Goal: Transaction & Acquisition: Purchase product/service

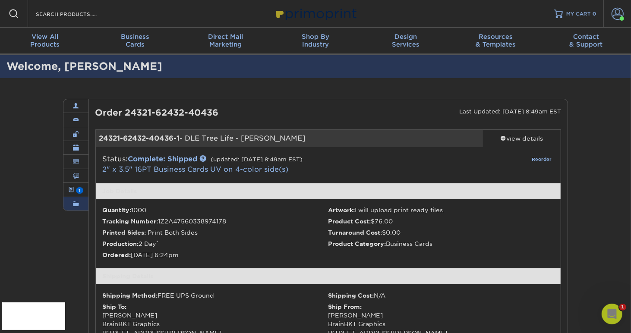
click at [615, 11] on span at bounding box center [618, 14] width 12 height 12
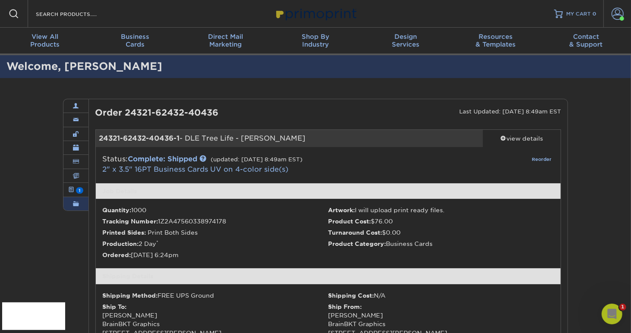
click at [621, 15] on span at bounding box center [618, 14] width 12 height 12
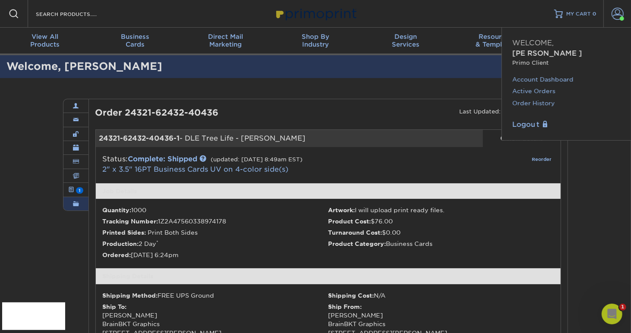
click at [536, 98] on link "Order History" at bounding box center [567, 104] width 108 height 12
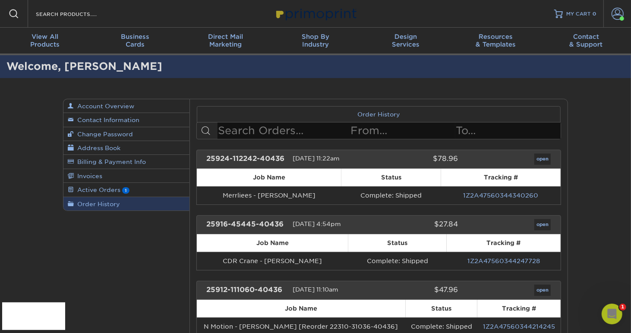
click at [615, 15] on span at bounding box center [618, 14] width 12 height 12
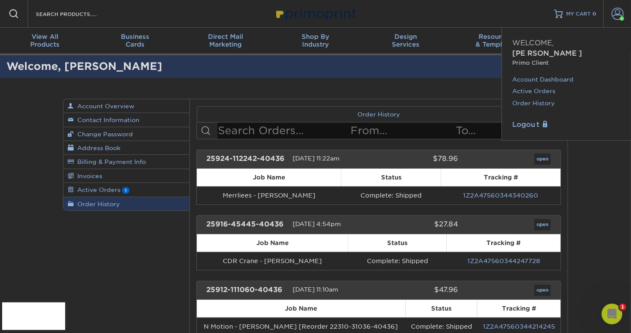
click at [534, 86] on link "Active Orders" at bounding box center [567, 92] width 108 height 12
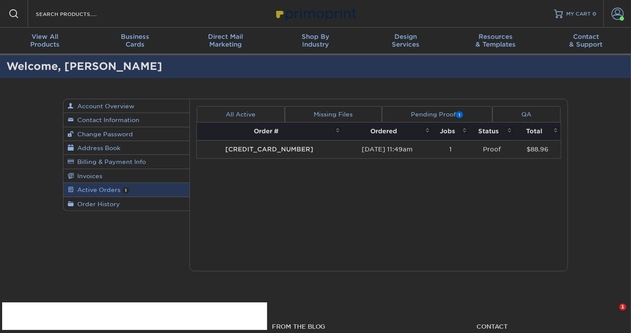
click at [267, 149] on td "[CREDIT_CARD_NUMBER]" at bounding box center [270, 149] width 146 height 18
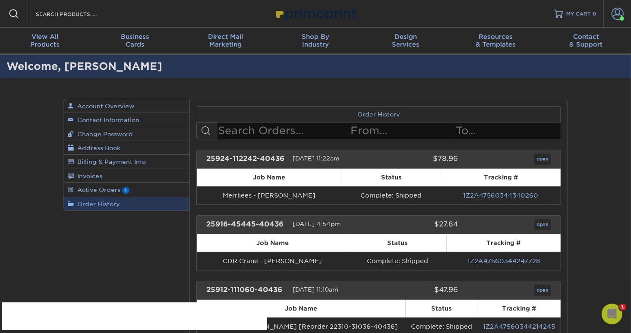
click at [624, 15] on link "Account" at bounding box center [618, 14] width 28 height 28
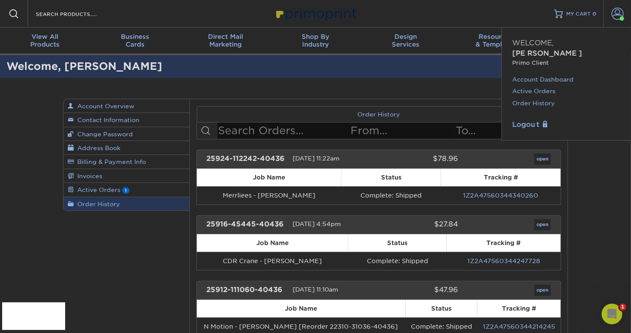
click at [526, 86] on link "Active Orders" at bounding box center [567, 92] width 108 height 12
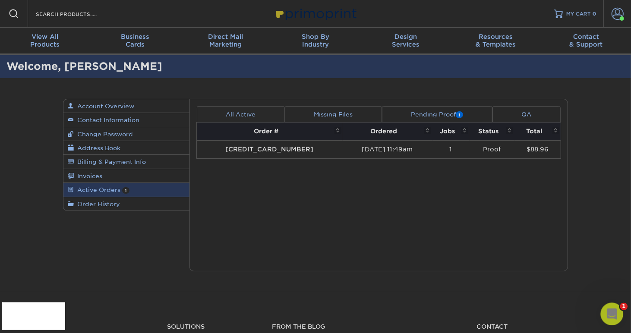
click at [611, 307] on icon "Open Intercom Messenger" at bounding box center [611, 313] width 14 height 14
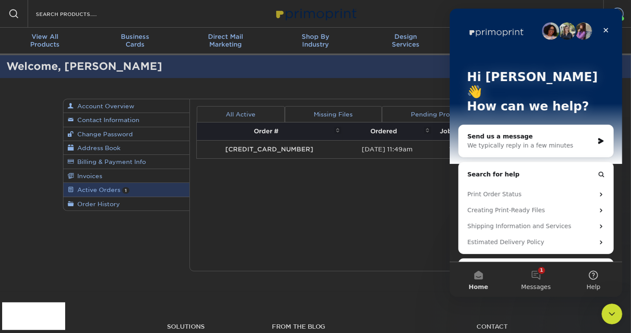
click at [546, 141] on div "We typically reply in a few minutes" at bounding box center [530, 145] width 127 height 9
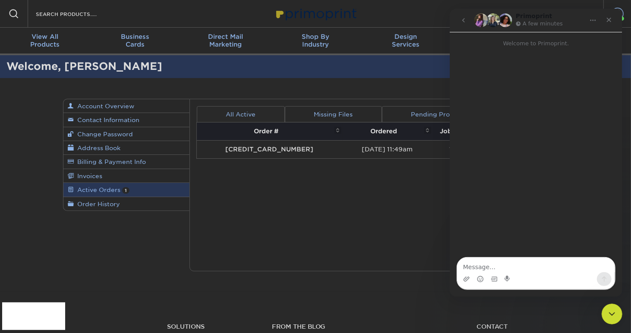
click at [488, 268] on textarea "Message…" at bounding box center [536, 265] width 158 height 15
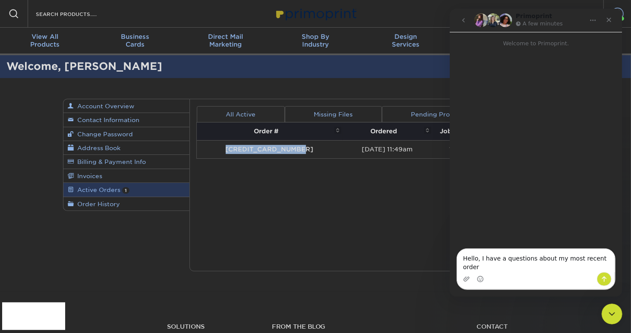
drag, startPoint x: 293, startPoint y: 146, endPoint x: 221, endPoint y: 147, distance: 72.1
click at [221, 147] on td "[CREDIT_CARD_NUMBER]" at bounding box center [270, 149] width 146 height 18
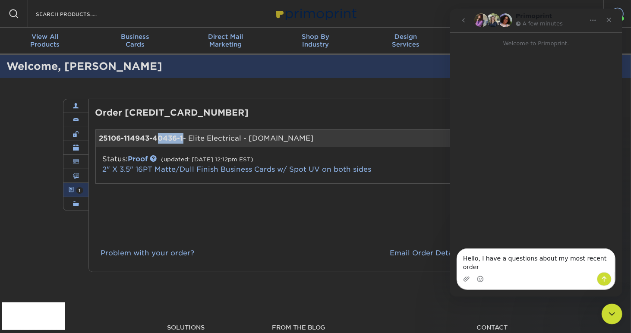
drag, startPoint x: 182, startPoint y: 137, endPoint x: 156, endPoint y: 138, distance: 26.4
click at [156, 138] on strong "25106-114943-40436-1" at bounding box center [141, 138] width 84 height 8
drag, startPoint x: 100, startPoint y: 136, endPoint x: 176, endPoint y: 139, distance: 76.1
click at [176, 139] on strong "25106-114943-40436-1" at bounding box center [141, 138] width 84 height 8
copy strong "[CREDIT_CARD_NUMBER]"
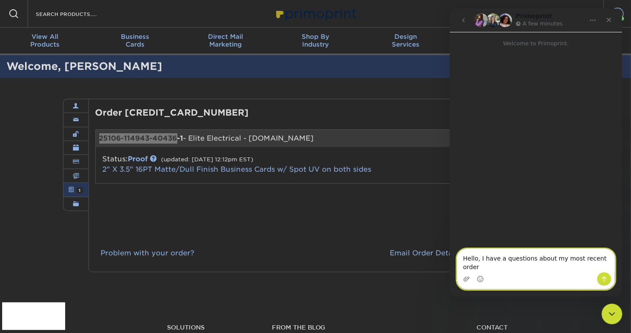
click at [604, 265] on textarea "Hello, I have a questions about my most recent order" at bounding box center [536, 260] width 158 height 23
paste textarea "[CREDIT_CARD_NUMBER]"
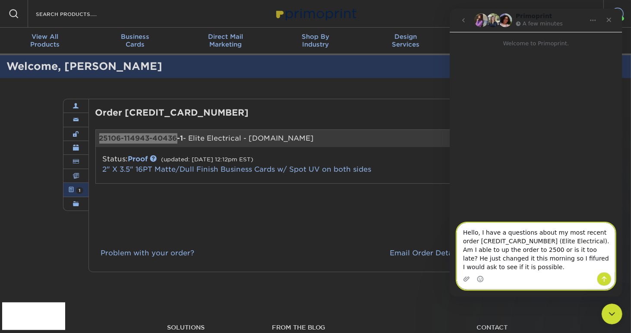
click at [520, 259] on textarea "Hello, I have a questions about my most recent order [CREDIT_CARD_NUMBER] (Elit…" at bounding box center [536, 247] width 158 height 49
click at [502, 266] on textarea "Hello, I have a questions about my most recent order [CREDIT_CARD_NUMBER] (Elit…" at bounding box center [536, 247] width 158 height 49
type textarea "Hello, I have a questions about my most recent order [CREDIT_CARD_NUMBER] (Elit…"
click at [600, 279] on button "Send a message…" at bounding box center [604, 280] width 15 height 14
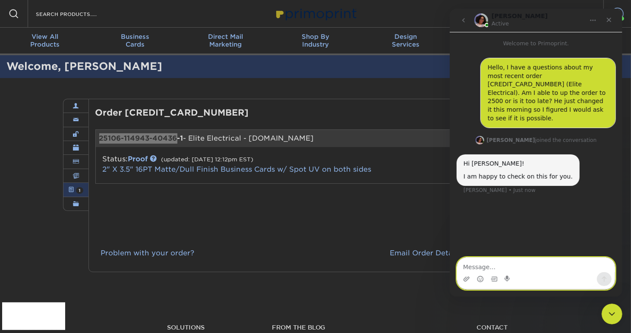
click at [534, 268] on textarea "Message…" at bounding box center [536, 265] width 158 height 15
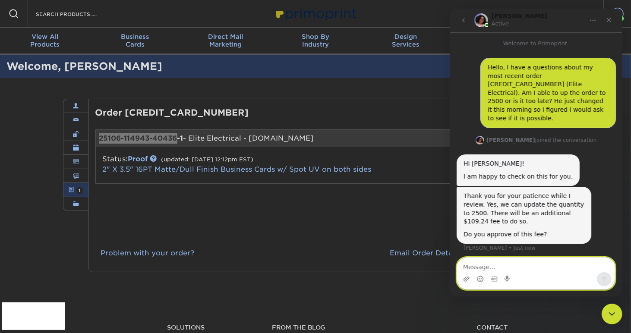
click at [551, 264] on textarea "Message…" at bounding box center [536, 265] width 158 height 15
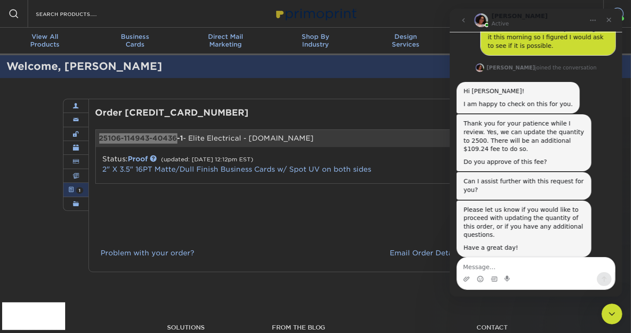
scroll to position [73, 0]
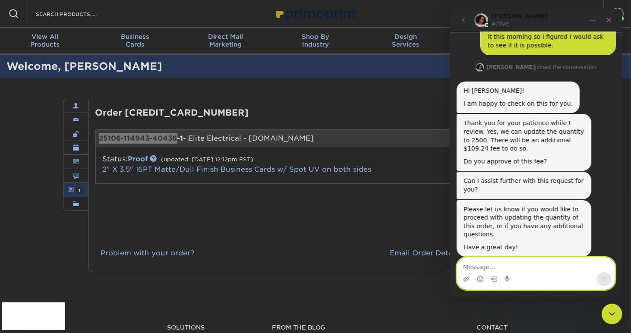
click at [542, 264] on textarea "Message…" at bounding box center [536, 265] width 158 height 15
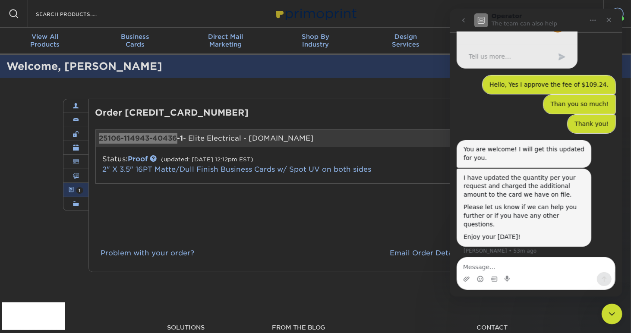
scroll to position [369, 0]
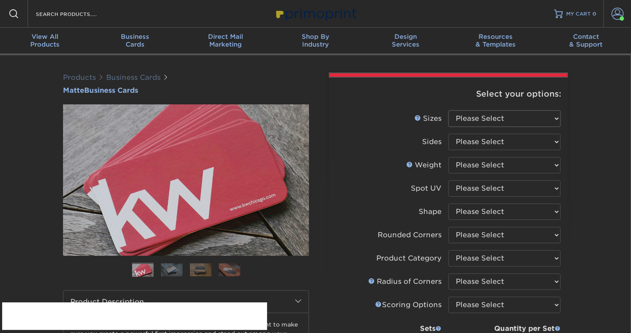
click at [486, 114] on select "Please Select 1.5" x 3.5" - Mini 1.75" x 3.5" - Mini 2" x 2" - Square 2" x 3" -…" at bounding box center [505, 119] width 112 height 16
select select "2.00x3.50"
click at [449, 111] on select "Please Select 1.5" x 3.5" - Mini 1.75" x 3.5" - Mini 2" x 2" - Square 2" x 3" -…" at bounding box center [505, 119] width 112 height 16
click at [471, 141] on select "Please Select Print Both Sides Print Front Only" at bounding box center [505, 142] width 112 height 16
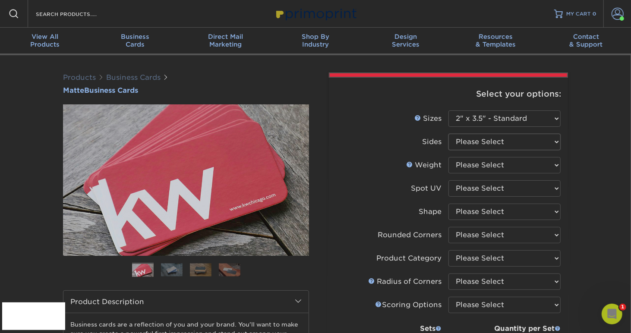
select select "13abbda7-1d64-4f25-8bb2-c179b224825d"
click at [449, 134] on select "Please Select Print Both Sides Print Front Only" at bounding box center [505, 142] width 112 height 16
drag, startPoint x: 468, startPoint y: 168, endPoint x: 468, endPoint y: 172, distance: 4.3
click at [468, 168] on select "Please Select 16PT 14PT" at bounding box center [505, 165] width 112 height 16
select select "16PT"
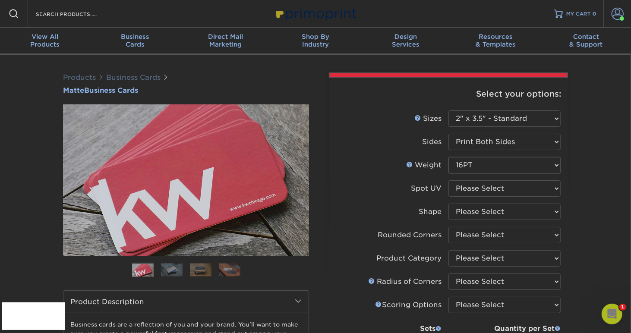
click at [449, 157] on select "Please Select 16PT 14PT" at bounding box center [505, 165] width 112 height 16
click at [469, 188] on select "Please Select No Spot UV Front and Back (Both Sides) Front Only Back Only" at bounding box center [505, 189] width 112 height 16
select select "0"
click at [449, 181] on select "Please Select No Spot UV Front and Back (Both Sides) Front Only Back Only" at bounding box center [505, 189] width 112 height 16
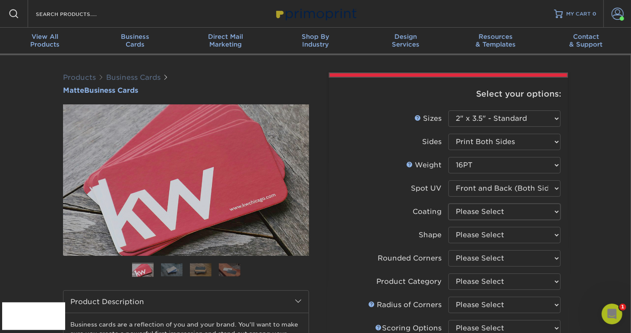
click at [475, 210] on select at bounding box center [505, 212] width 112 height 16
select select "121bb7b5-3b4d-429f-bd8d-bbf80e953313"
click at [449, 204] on select at bounding box center [505, 212] width 112 height 16
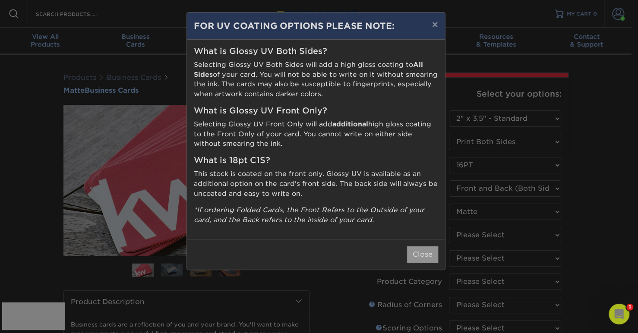
drag, startPoint x: 421, startPoint y: 252, endPoint x: 426, endPoint y: 252, distance: 4.8
click at [422, 252] on button "Close" at bounding box center [422, 255] width 31 height 16
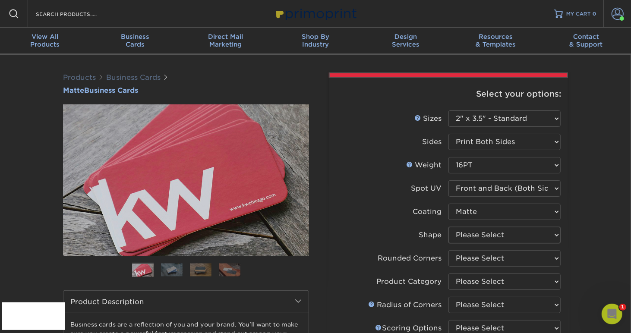
click at [474, 234] on select "Please Select Standard" at bounding box center [505, 235] width 112 height 16
select select "standard"
click at [449, 227] on select "Please Select Standard" at bounding box center [505, 235] width 112 height 16
click at [472, 257] on select "Please Select Yes - Round 2 Corners Yes - Round 4 Corners No" at bounding box center [505, 258] width 112 height 16
select select "0"
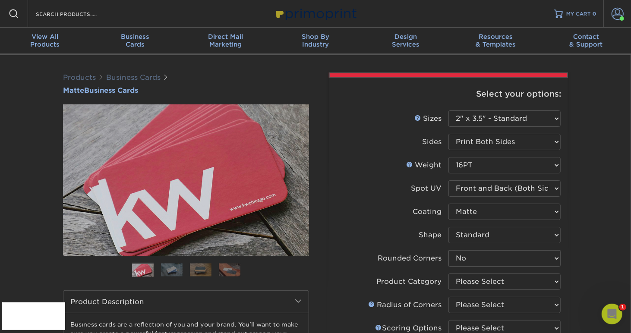
click at [449, 250] on select "Please Select Yes - Round 2 Corners Yes - Round 4 Corners No" at bounding box center [505, 258] width 112 height 16
click at [482, 279] on select "Please Select Business Cards" at bounding box center [505, 282] width 112 height 16
select select "3b5148f1-0588-4f88-a218-97bcfdce65c1"
click at [449, 274] on select "Please Select Business Cards" at bounding box center [505, 282] width 112 height 16
click at [475, 298] on select "Please Select I will upload files I need a design - $100" at bounding box center [505, 305] width 112 height 16
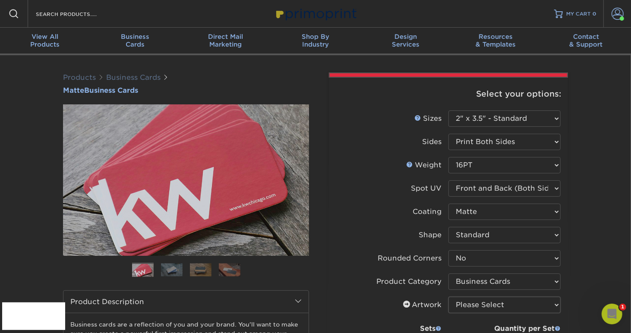
select select "upload"
click at [449, 297] on select "Please Select I will upload files I need a design - $100" at bounding box center [505, 305] width 112 height 16
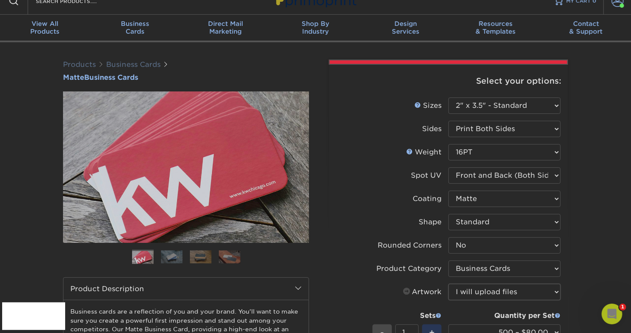
scroll to position [144, 0]
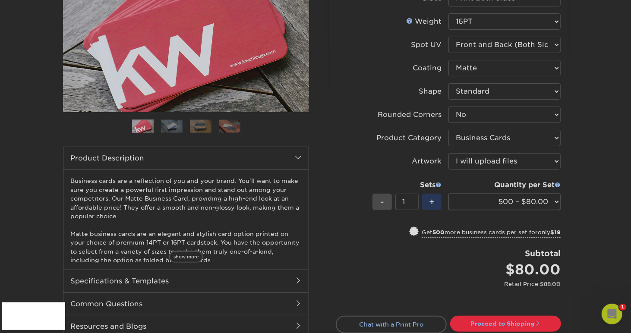
click at [515, 204] on select "500 – $80.00 1000 – $99.00 2500 – $187.00 5000 – $254.00 10000 – $558.00 15000 …" at bounding box center [505, 202] width 112 height 16
click at [607, 312] on icon "Open Intercom Messenger" at bounding box center [611, 313] width 14 height 14
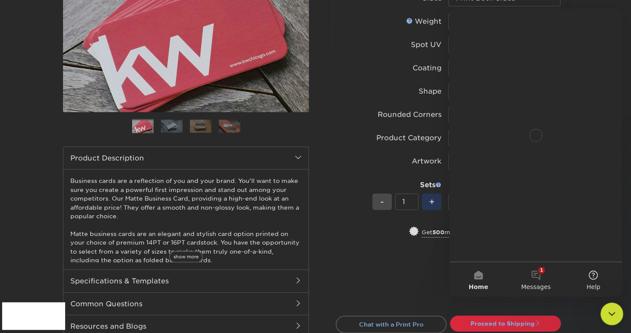
scroll to position [0, 0]
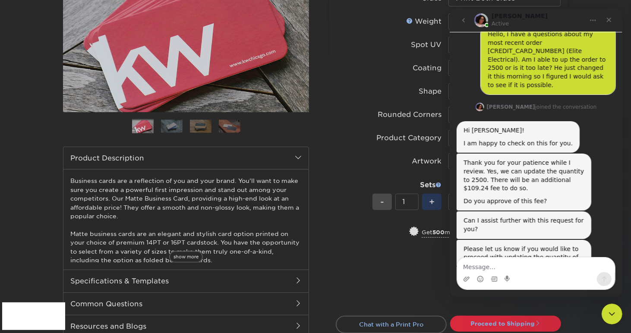
scroll to position [73, 0]
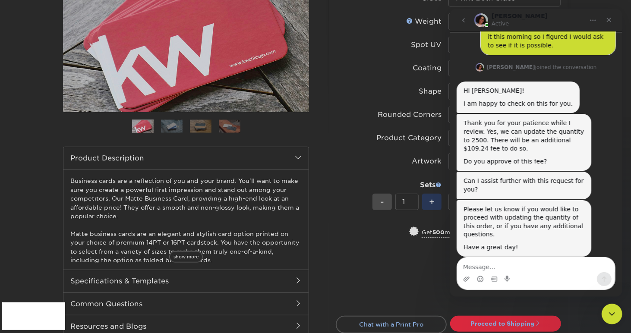
click at [493, 269] on textarea "Message…" at bounding box center [536, 265] width 158 height 15
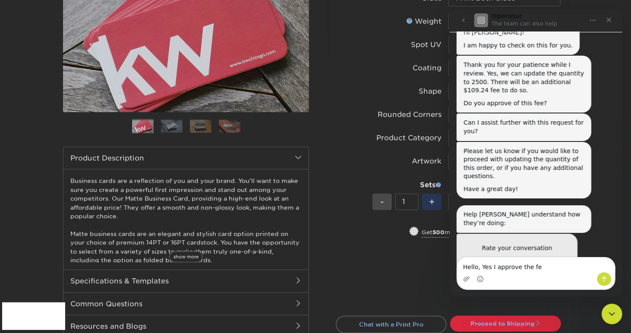
scroll to position [142, 0]
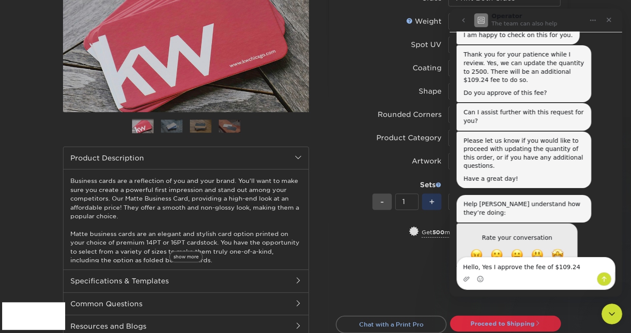
type textarea "Hello, Yes I approve the fee of $109.24."
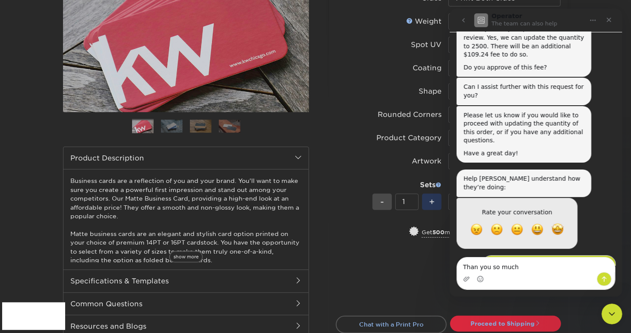
type textarea "Than you so much!"
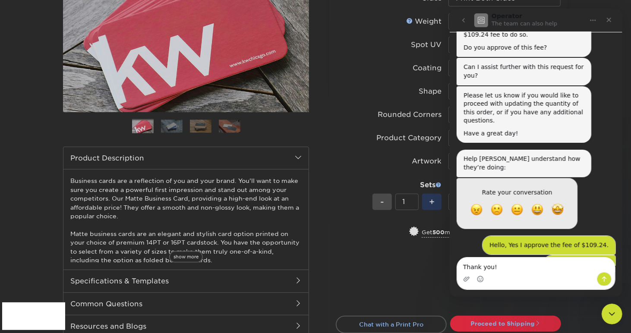
type textarea "Thank you!"
click at [607, 276] on icon "Send a message…" at bounding box center [604, 279] width 7 height 7
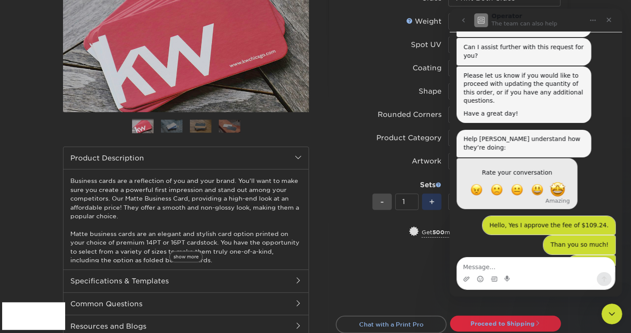
click at [563, 182] on span "Amazing" at bounding box center [558, 190] width 16 height 16
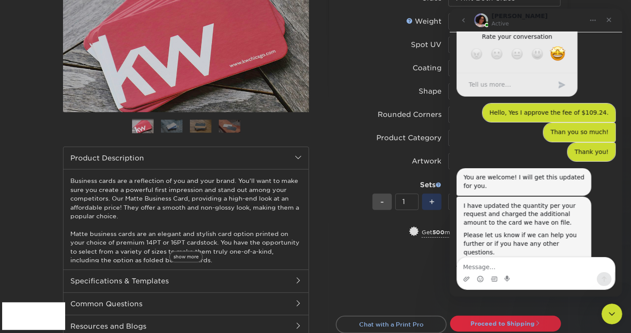
scroll to position [343, 0]
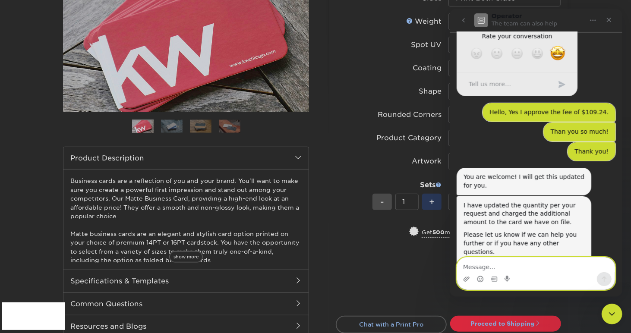
click at [546, 266] on textarea "Message…" at bounding box center [536, 265] width 158 height 15
type textarea "Thank you! Enjoy your [DATE] as well!"
click at [606, 279] on icon "Send a message…" at bounding box center [604, 280] width 5 height 6
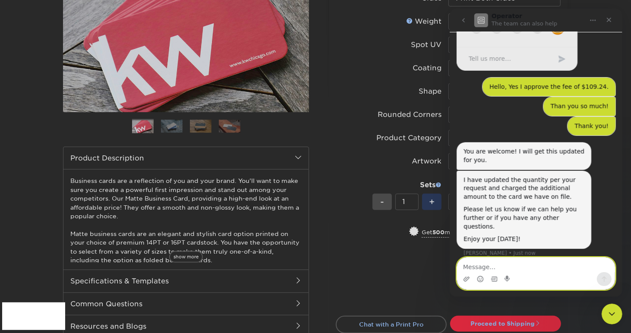
scroll to position [369, 0]
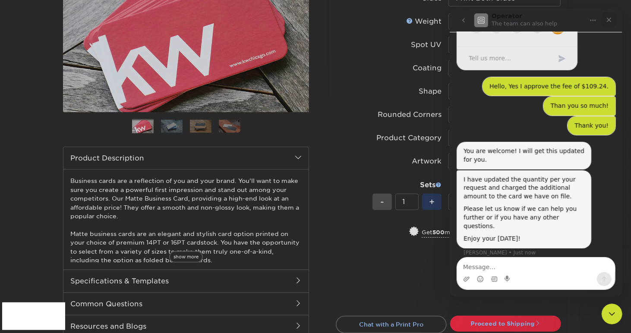
click at [611, 19] on icon "Close" at bounding box center [609, 19] width 7 height 7
